Goal: Information Seeking & Learning: Learn about a topic

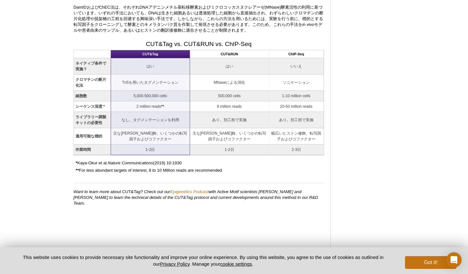
scroll to position [649, 0]
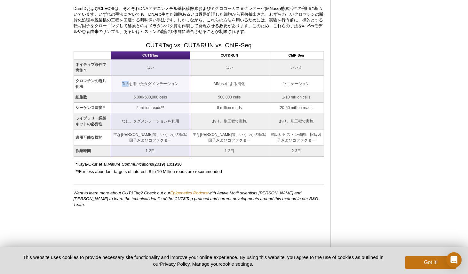
drag, startPoint x: 124, startPoint y: 83, endPoint x: 131, endPoint y: 83, distance: 7.7
click at [131, 83] on td "Tn5を用いたタグメンテーション" at bounding box center [150, 84] width 79 height 16
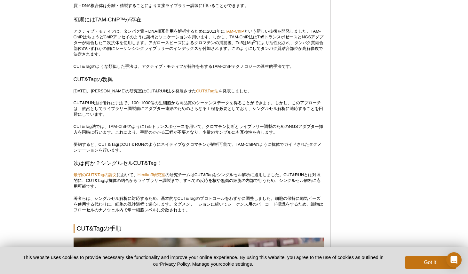
scroll to position [991, 0]
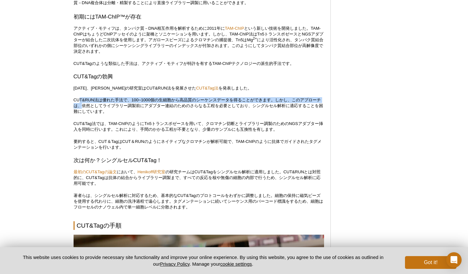
drag, startPoint x: 81, startPoint y: 94, endPoint x: 82, endPoint y: 102, distance: 8.8
click at [82, 102] on p "CUT&RUN法は優れた手法で、100~1000個の生細胞から高品質のシーケンスデータを得ることができます。しかし、このアプローチは、依然としてライブラリー調…" at bounding box center [199, 105] width 251 height 17
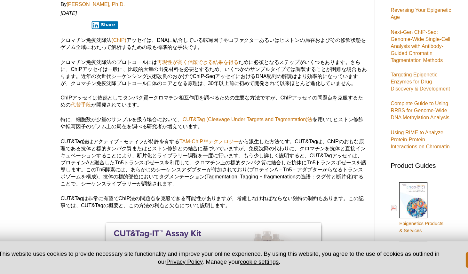
scroll to position [90, 0]
